Goal: Complete application form

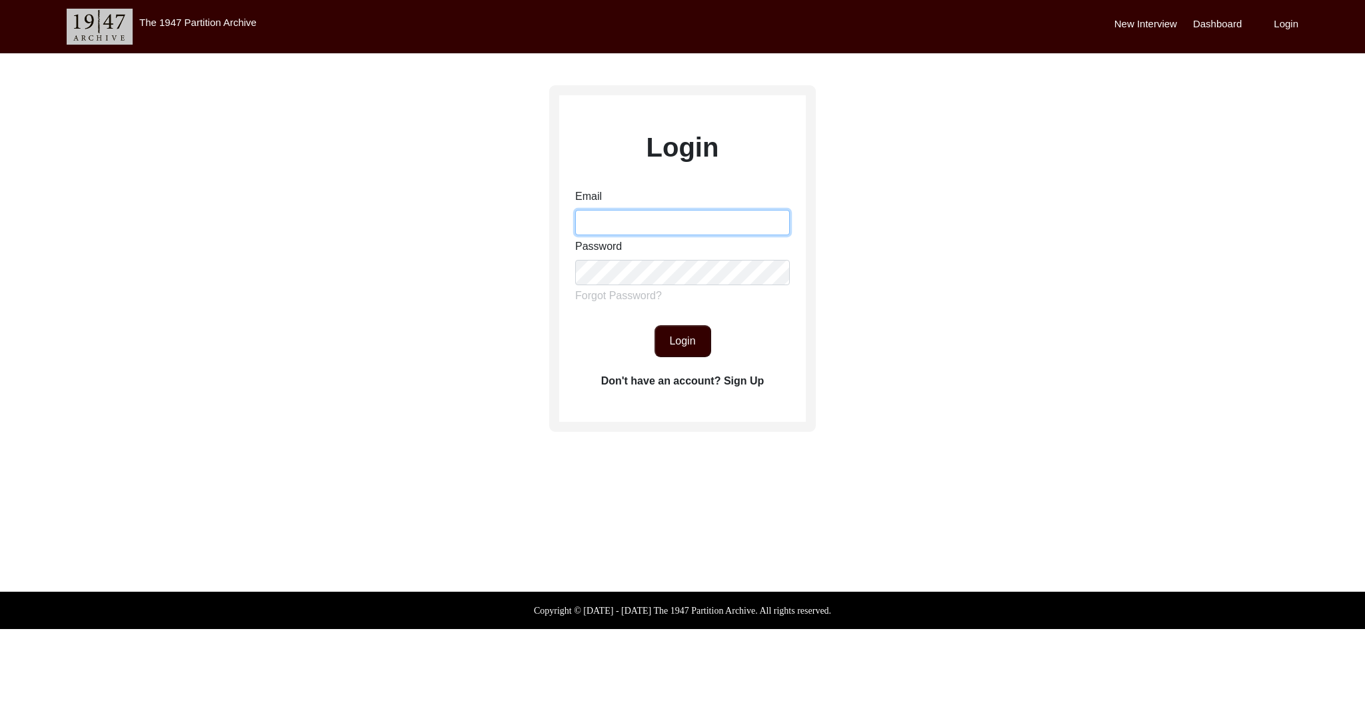
click at [617, 218] on input "Email" at bounding box center [682, 222] width 215 height 25
type input "[EMAIL_ADDRESS][DOMAIN_NAME]"
click at [683, 337] on button "Login" at bounding box center [683, 341] width 57 height 32
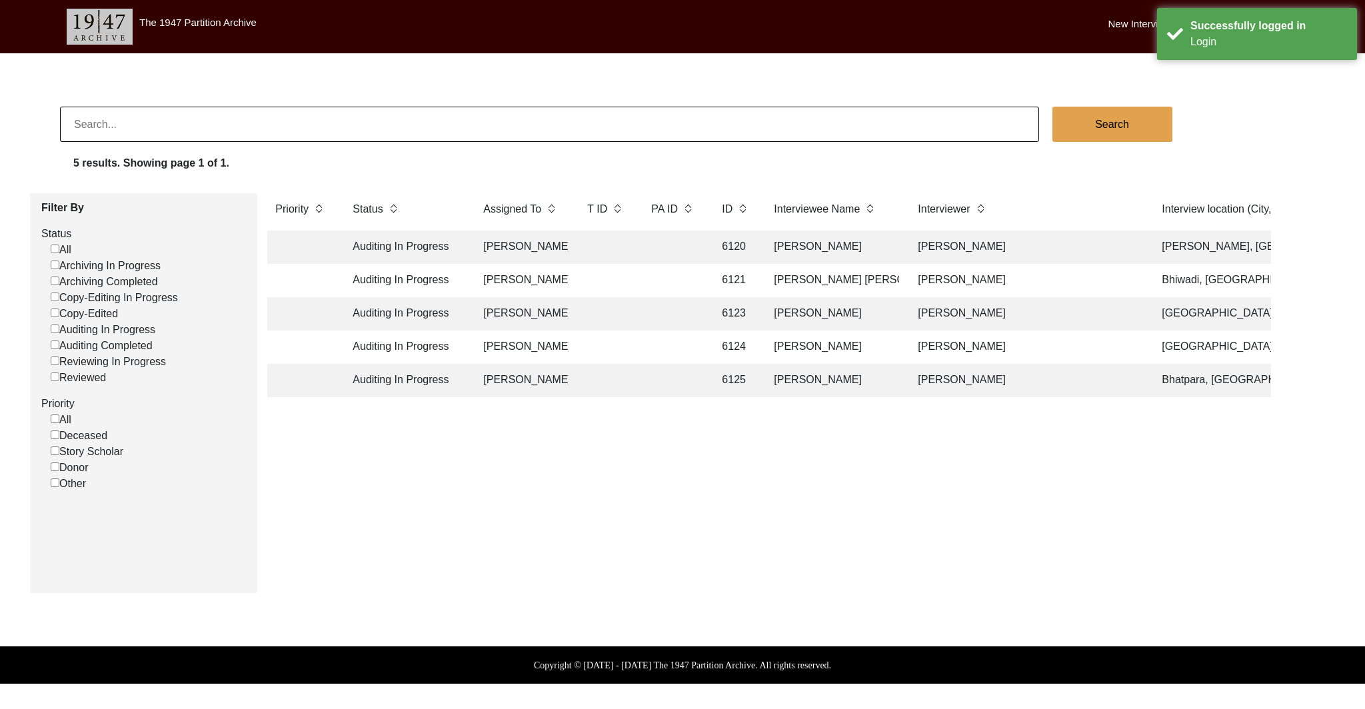
click at [798, 245] on td "[PERSON_NAME]" at bounding box center [832, 247] width 133 height 33
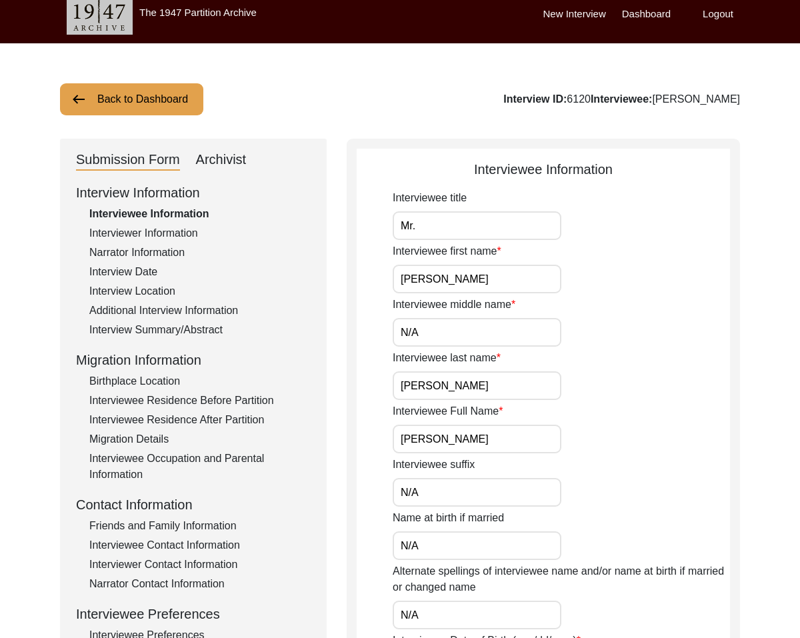
click at [126, 247] on div "Interview Information Interviewee Information Interviewer Information Narrator …" at bounding box center [193, 468] width 235 height 570
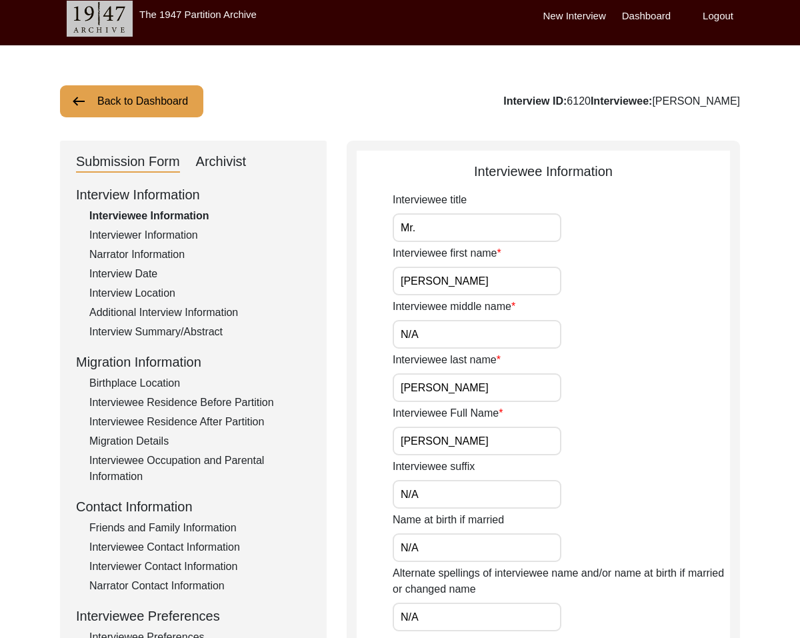
click at [130, 237] on div "Interviewer Information" at bounding box center [199, 235] width 221 height 16
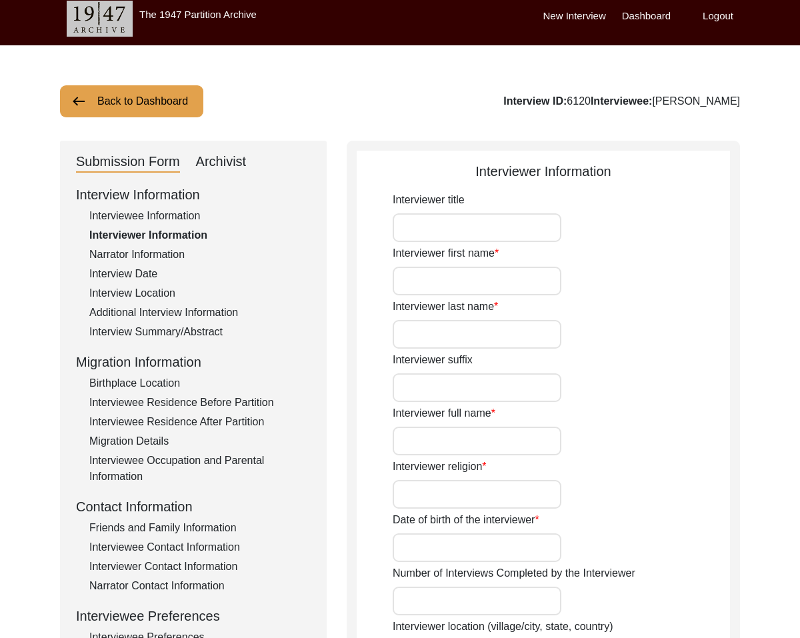
scroll to position [9, 0]
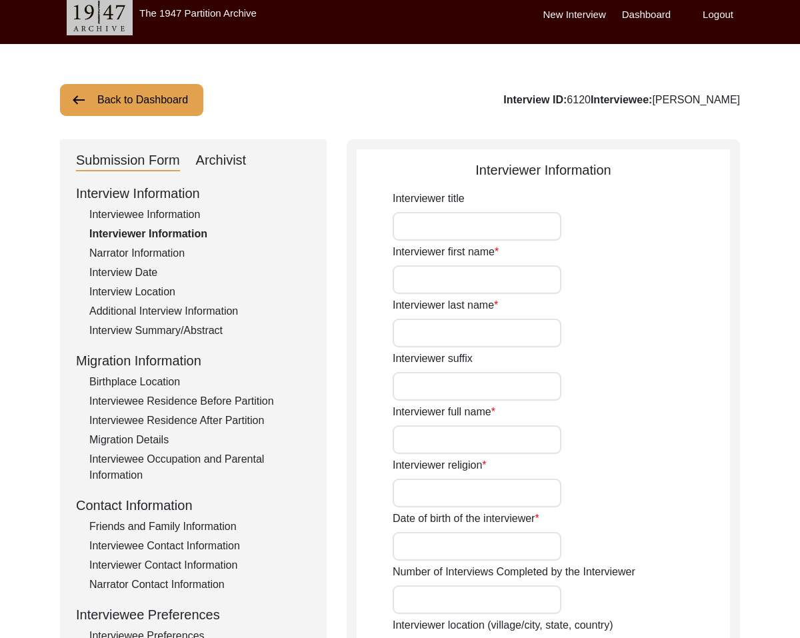
type input "Mr."
type input "[PERSON_NAME]"
type input "N/A"
type input "[PERSON_NAME]"
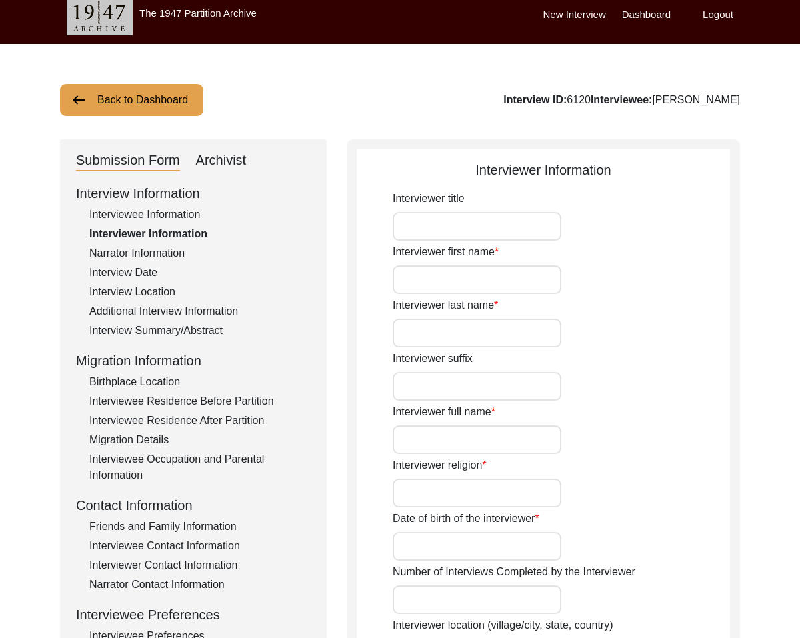
type input "N/A"
type input "[GEOGRAPHIC_DATA], [GEOGRAPHIC_DATA]"
type input "Student"
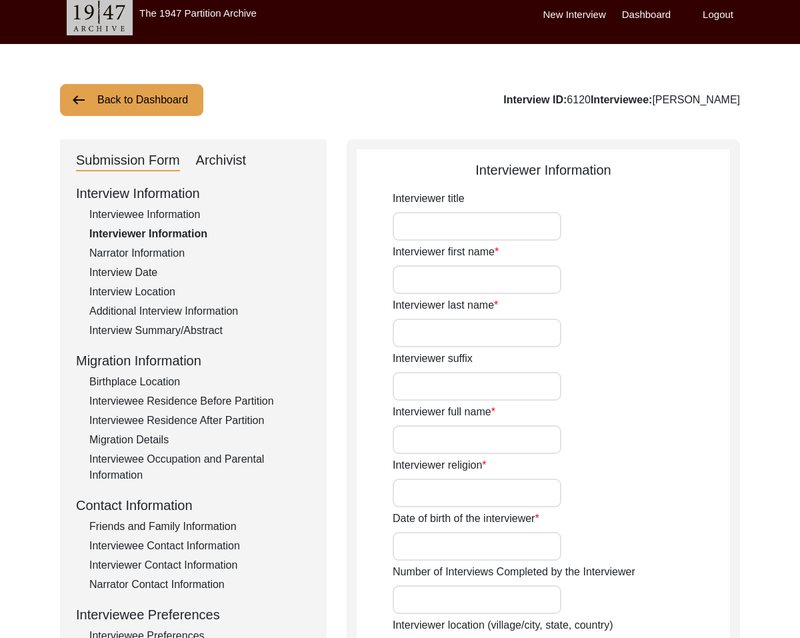
type input "Mr."
type input "[PERSON_NAME]"
type input "N/A"
type input "[PERSON_NAME]"
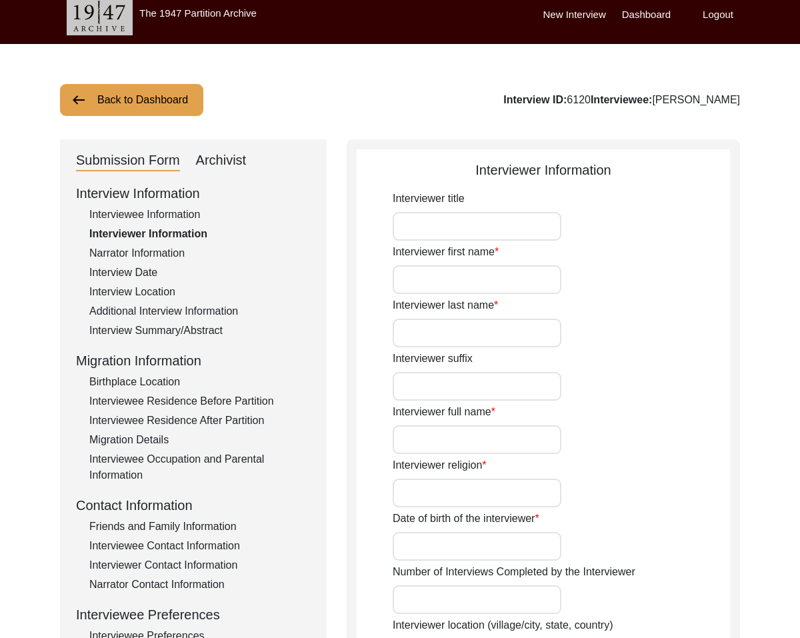
type input "N/A"
type input "Story Scholar"
type textarea "N/A"
type input "N/A"
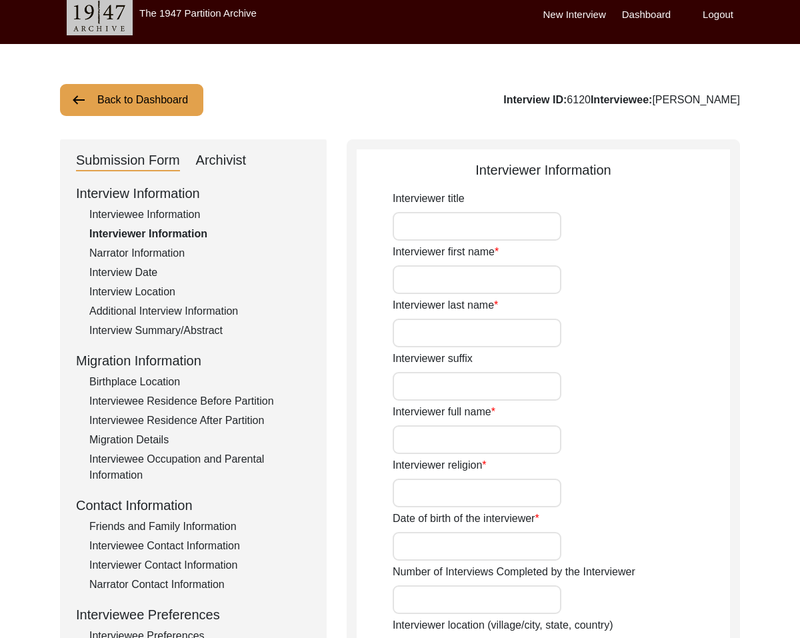
type textarea "N/A"
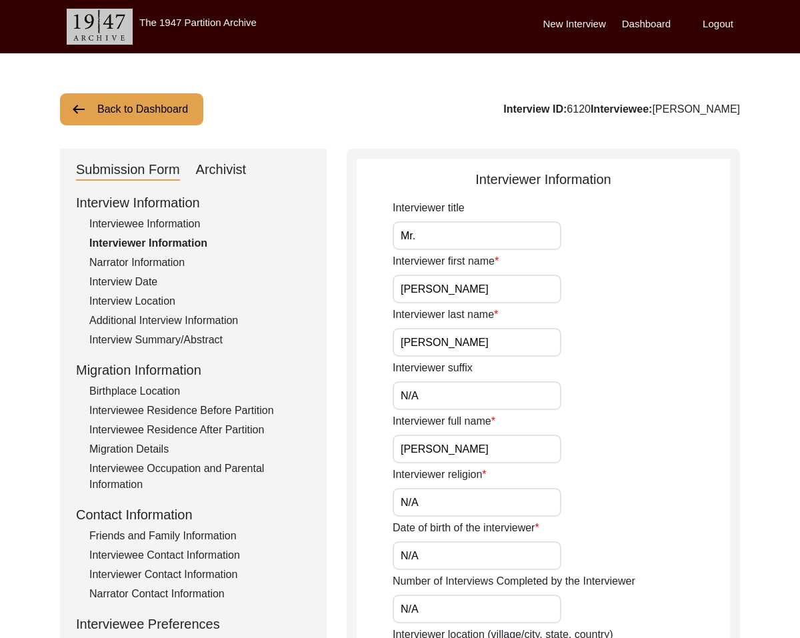
scroll to position [0, 0]
click at [145, 264] on div "Narrator Information" at bounding box center [199, 263] width 221 height 16
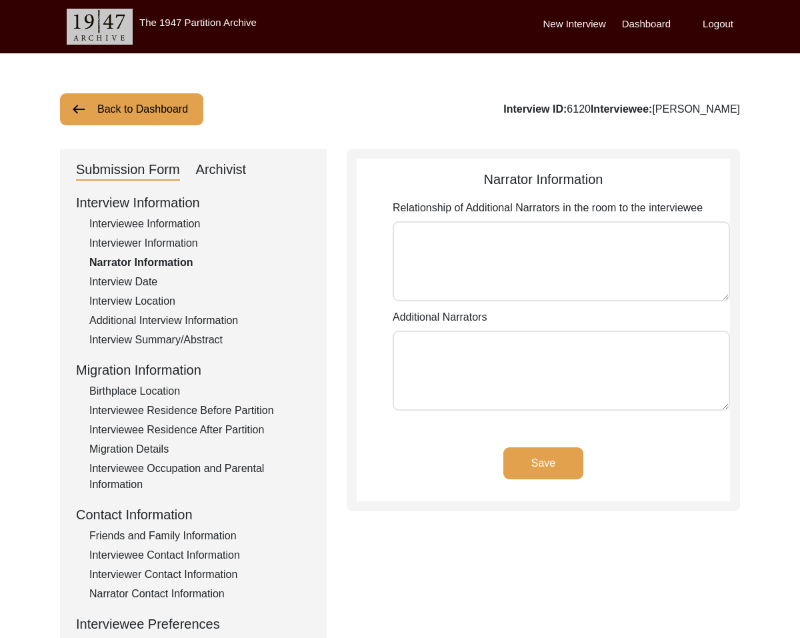
type textarea "N/A"
click at [148, 284] on div "Interview Date" at bounding box center [199, 282] width 221 height 16
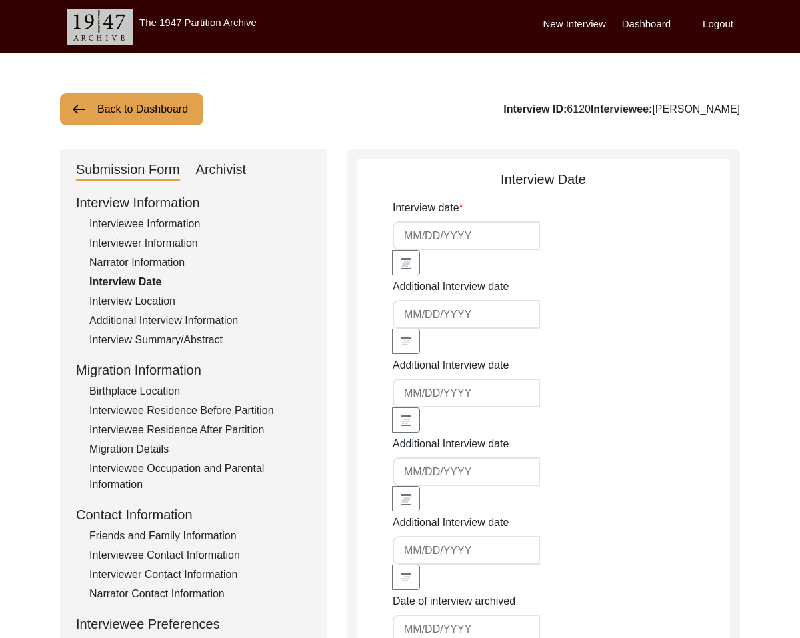
type input "[DATE]"
click at [141, 297] on div "Interview Location" at bounding box center [199, 301] width 221 height 16
